Goal: Information Seeking & Learning: Learn about a topic

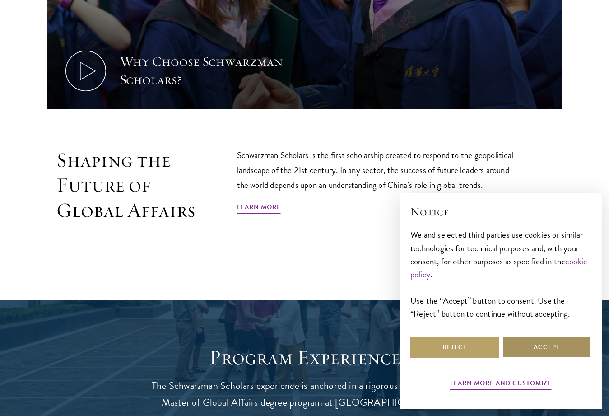
click at [543, 343] on button "Accept" at bounding box center [547, 348] width 89 height 22
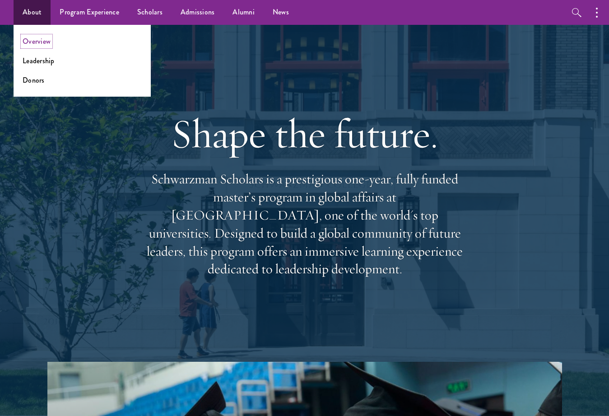
click at [29, 44] on link "Overview" at bounding box center [37, 41] width 28 height 10
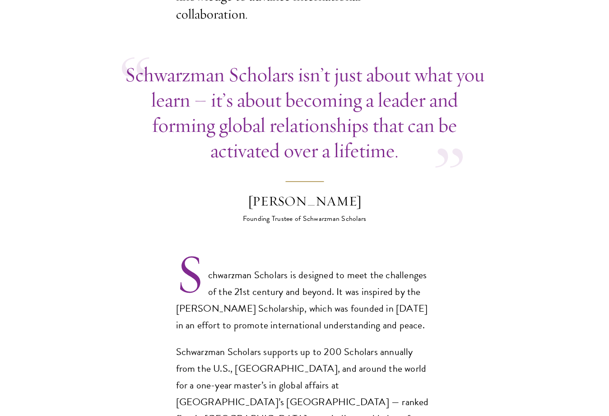
scroll to position [542, 0]
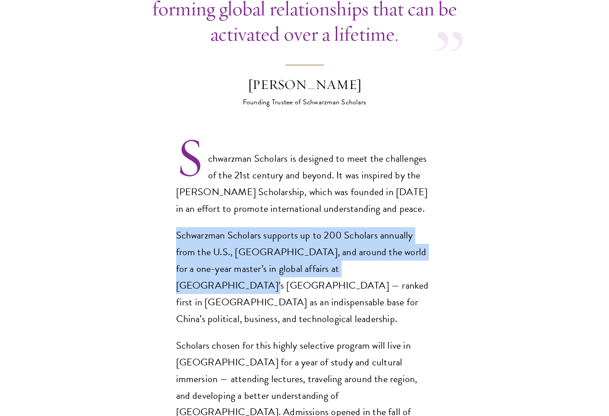
drag, startPoint x: 178, startPoint y: 217, endPoint x: 353, endPoint y: 250, distance: 178.8
click at [353, 250] on p "Schwarzman Scholars supports up to 200 Scholars annually from the U.S., [GEOGRA…" at bounding box center [305, 277] width 258 height 100
copy p "Schwarzman Scholars supports up to 200 Scholars annually from the U.S., [GEOGRA…"
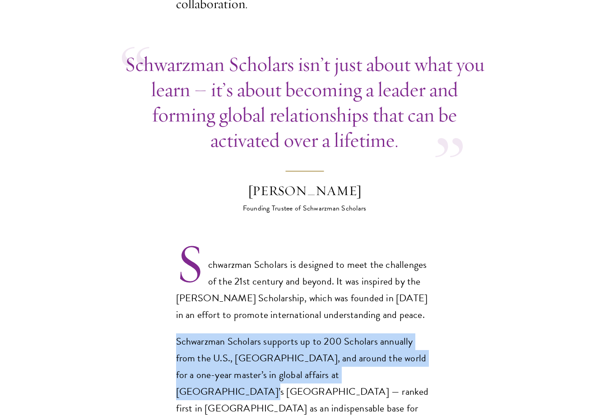
scroll to position [452, 0]
